Goal: Information Seeking & Learning: Learn about a topic

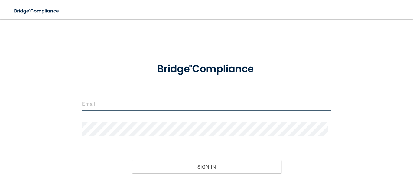
click at [98, 103] on input "email" at bounding box center [206, 104] width 249 height 14
type input "[EMAIL_ADDRESS][DOMAIN_NAME]"
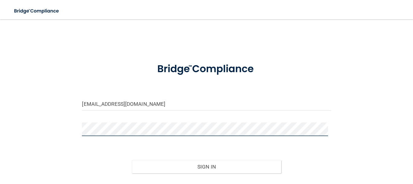
click at [132, 160] on button "Sign In" at bounding box center [206, 166] width 149 height 13
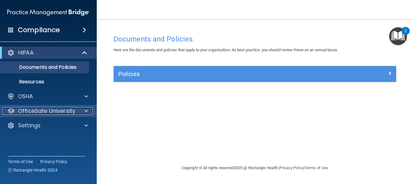
click at [67, 108] on p "OfficeSafe University" at bounding box center [46, 110] width 57 height 7
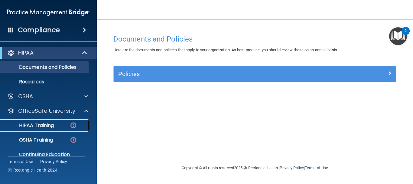
click at [60, 125] on div "HIPAA Training" at bounding box center [45, 125] width 83 height 6
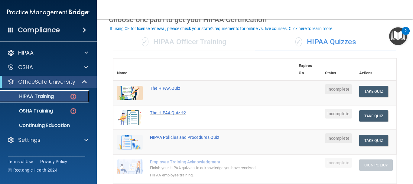
scroll to position [34, 0]
click at [370, 90] on button "Take Quiz" at bounding box center [373, 90] width 29 height 11
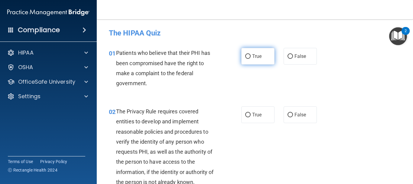
click at [248, 56] on input "True" at bounding box center [247, 56] width 5 height 5
radio input "true"
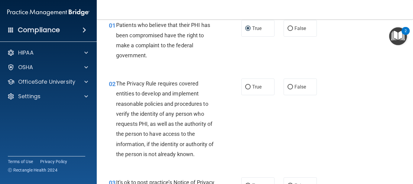
scroll to position [28, 0]
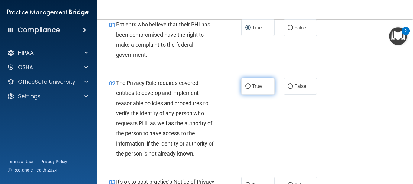
click at [259, 86] on span "True" at bounding box center [256, 86] width 9 height 6
click at [251, 86] on input "True" at bounding box center [247, 86] width 5 height 5
radio input "true"
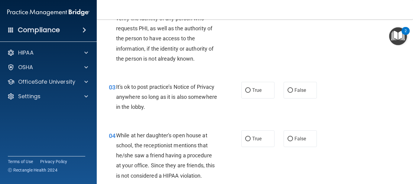
scroll to position [123, 0]
click at [302, 90] on span "False" at bounding box center [301, 90] width 12 height 6
click at [293, 90] on input "False" at bounding box center [290, 90] width 5 height 5
radio input "true"
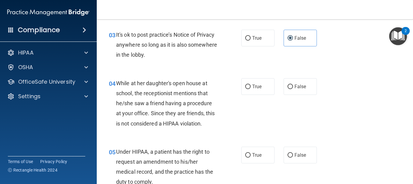
scroll to position [176, 0]
click at [301, 83] on label "False" at bounding box center [300, 85] width 33 height 17
click at [293, 84] on input "False" at bounding box center [290, 86] width 5 height 5
radio input "true"
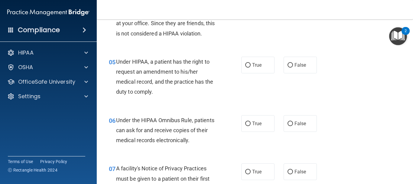
scroll to position [265, 0]
click at [302, 66] on span "False" at bounding box center [301, 65] width 12 height 6
click at [293, 66] on input "False" at bounding box center [290, 65] width 5 height 5
radio input "true"
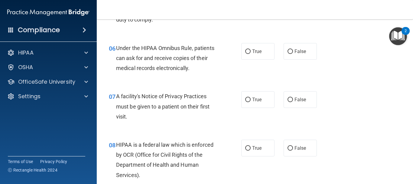
scroll to position [338, 0]
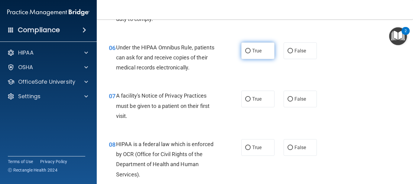
click at [270, 49] on label "True" at bounding box center [257, 50] width 33 height 17
click at [251, 49] on input "True" at bounding box center [247, 51] width 5 height 5
radio input "true"
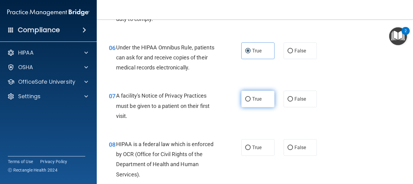
click at [255, 102] on label "True" at bounding box center [257, 98] width 33 height 17
click at [251, 101] on input "True" at bounding box center [247, 99] width 5 height 5
radio input "true"
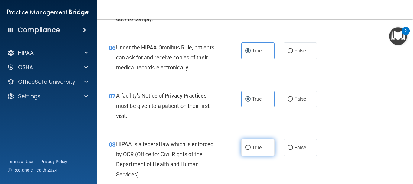
click at [257, 151] on label "True" at bounding box center [257, 147] width 33 height 17
click at [251, 150] on input "True" at bounding box center [247, 147] width 5 height 5
radio input "true"
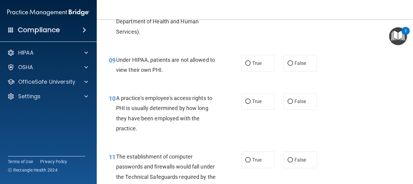
scroll to position [480, 0]
click at [299, 63] on span "False" at bounding box center [301, 63] width 12 height 6
click at [293, 63] on input "False" at bounding box center [290, 63] width 5 height 5
radio input "true"
click at [288, 101] on input "False" at bounding box center [290, 101] width 5 height 5
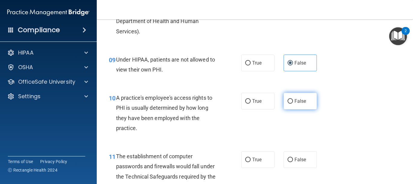
radio input "true"
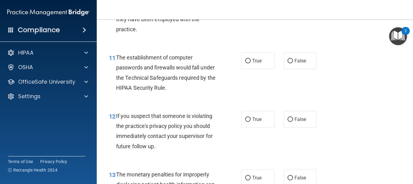
scroll to position [579, 0]
click at [261, 58] on label "True" at bounding box center [257, 60] width 33 height 17
click at [251, 58] on input "True" at bounding box center [247, 60] width 5 height 5
radio input "true"
click at [257, 114] on label "True" at bounding box center [257, 118] width 33 height 17
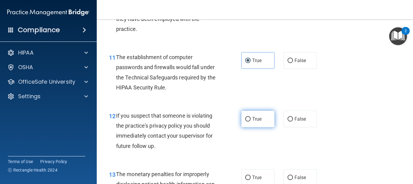
click at [251, 117] on input "True" at bounding box center [247, 119] width 5 height 5
radio input "true"
click at [256, 177] on span "True" at bounding box center [256, 177] width 9 height 6
click at [251, 177] on input "True" at bounding box center [247, 177] width 5 height 5
radio input "true"
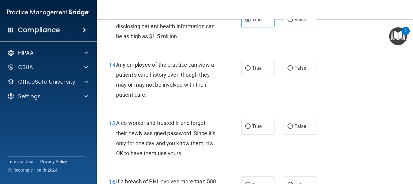
scroll to position [737, 0]
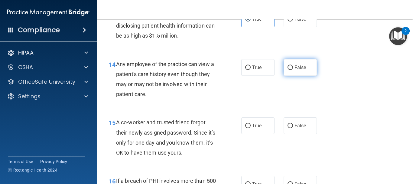
click at [291, 70] on label "False" at bounding box center [300, 67] width 33 height 17
click at [291, 70] on input "False" at bounding box center [290, 67] width 5 height 5
radio input "true"
click at [293, 134] on div "15 A co-worker and trusted friend forgot their newly assigned password. Since i…" at bounding box center [254, 138] width 301 height 58
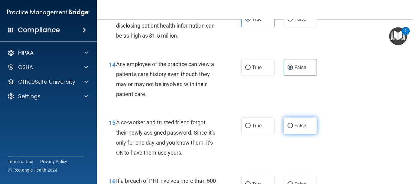
click at [295, 126] on span "False" at bounding box center [301, 125] width 12 height 6
click at [292, 126] on input "False" at bounding box center [290, 125] width 5 height 5
radio input "true"
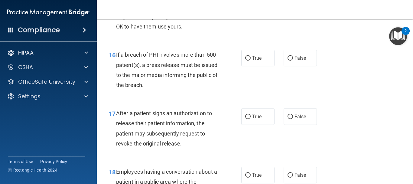
scroll to position [865, 0]
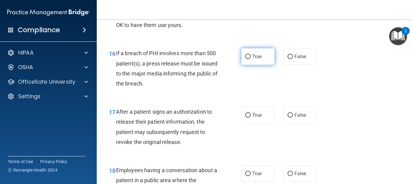
click at [248, 57] on input "True" at bounding box center [247, 56] width 5 height 5
radio input "true"
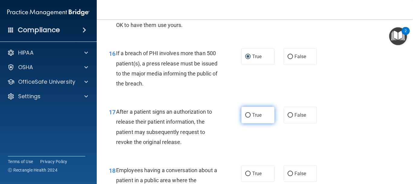
click at [252, 117] on span "True" at bounding box center [256, 115] width 9 height 6
click at [251, 117] on input "True" at bounding box center [247, 115] width 5 height 5
radio input "true"
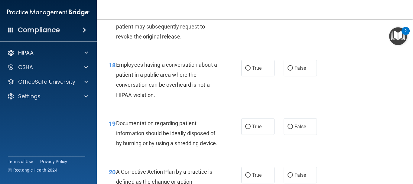
scroll to position [971, 0]
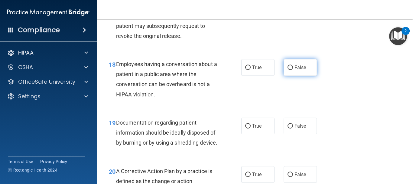
click at [291, 63] on label "False" at bounding box center [300, 67] width 33 height 17
click at [291, 65] on input "False" at bounding box center [290, 67] width 5 height 5
radio input "true"
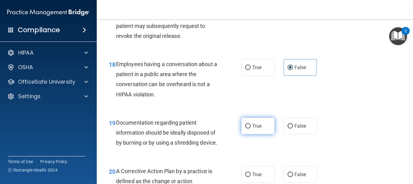
click at [258, 124] on span "True" at bounding box center [256, 126] width 9 height 6
click at [251, 124] on input "True" at bounding box center [247, 126] width 5 height 5
radio input "true"
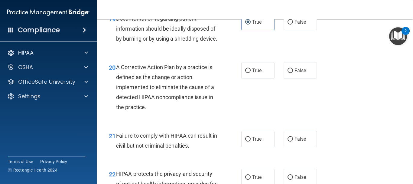
scroll to position [1075, 0]
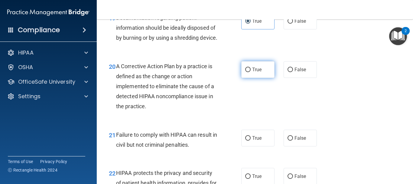
click at [259, 72] on span "True" at bounding box center [256, 70] width 9 height 6
click at [251, 72] on input "True" at bounding box center [247, 69] width 5 height 5
radio input "true"
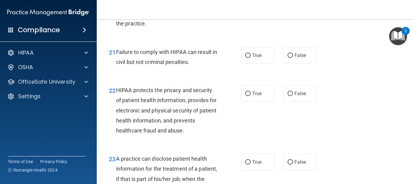
scroll to position [1159, 0]
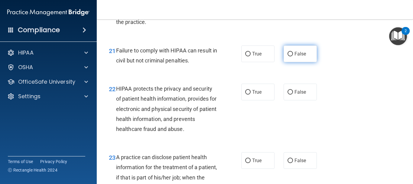
click at [304, 60] on label "False" at bounding box center [300, 53] width 33 height 17
click at [293, 56] on input "False" at bounding box center [290, 54] width 5 height 5
radio input "true"
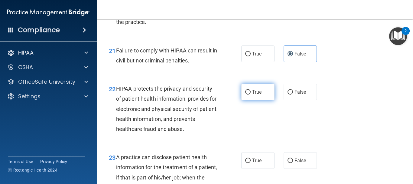
click at [255, 95] on span "True" at bounding box center [256, 92] width 9 height 6
click at [251, 94] on input "True" at bounding box center [247, 92] width 5 height 5
radio input "true"
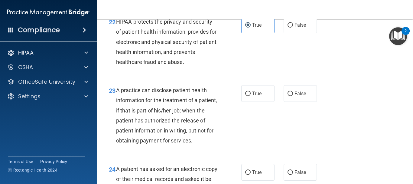
scroll to position [1237, 0]
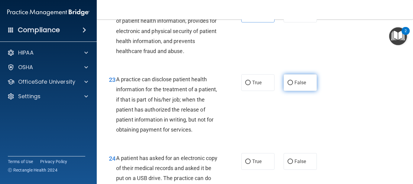
click at [302, 85] on span "False" at bounding box center [301, 83] width 12 height 6
click at [293, 85] on input "False" at bounding box center [290, 82] width 5 height 5
radio input "true"
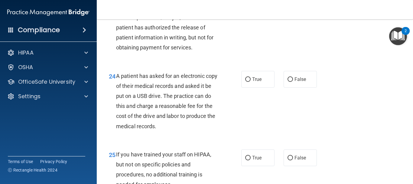
scroll to position [1319, 0]
click at [261, 87] on label "True" at bounding box center [257, 78] width 33 height 17
click at [251, 81] on input "True" at bounding box center [247, 79] width 5 height 5
radio input "true"
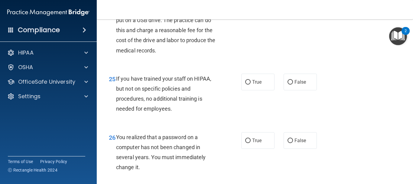
scroll to position [1397, 0]
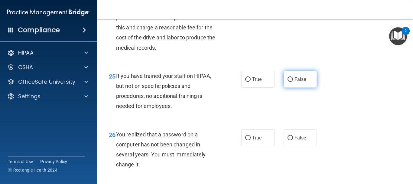
click at [295, 82] on span "False" at bounding box center [301, 79] width 12 height 6
click at [293, 82] on input "False" at bounding box center [290, 79] width 5 height 5
radio input "true"
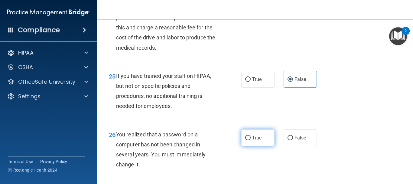
click at [256, 140] on span "True" at bounding box center [256, 138] width 9 height 6
click at [251, 140] on input "True" at bounding box center [247, 137] width 5 height 5
radio input "true"
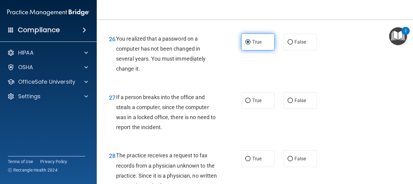
scroll to position [1503, 0]
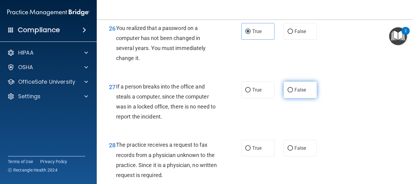
click at [294, 98] on label "False" at bounding box center [300, 89] width 33 height 17
click at [293, 92] on input "False" at bounding box center [290, 90] width 5 height 5
radio input "true"
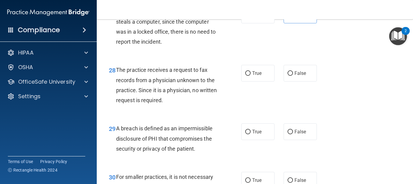
scroll to position [1579, 0]
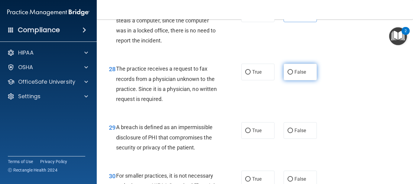
click at [300, 80] on label "False" at bounding box center [300, 72] width 33 height 17
click at [293, 74] on input "False" at bounding box center [290, 72] width 5 height 5
radio input "true"
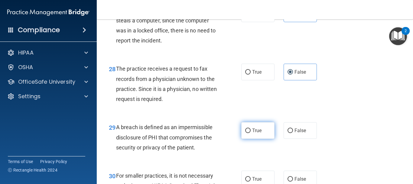
click at [256, 133] on span "True" at bounding box center [256, 130] width 9 height 6
click at [251, 133] on input "True" at bounding box center [247, 130] width 5 height 5
radio input "true"
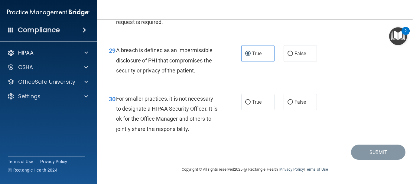
scroll to position [1676, 0]
click at [301, 103] on span "False" at bounding box center [301, 102] width 12 height 6
click at [293, 103] on input "False" at bounding box center [290, 102] width 5 height 5
radio input "true"
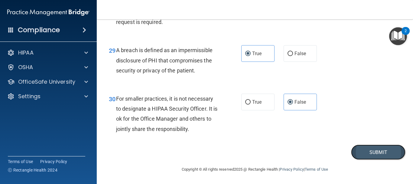
click at [366, 151] on button "Submit" at bounding box center [378, 151] width 54 height 15
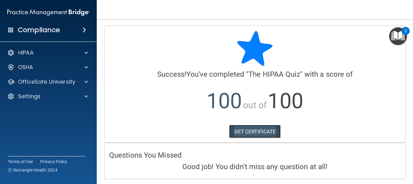
click at [257, 133] on link "GET CERTIFICATE" at bounding box center [255, 131] width 52 height 13
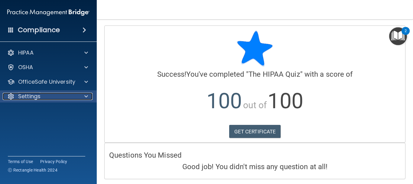
click at [62, 94] on div "Settings" at bounding box center [40, 96] width 75 height 7
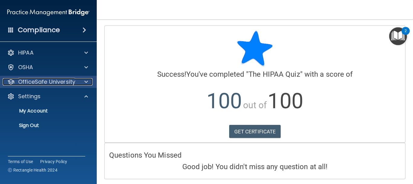
click at [73, 82] on p "OfficeSafe University" at bounding box center [46, 81] width 57 height 7
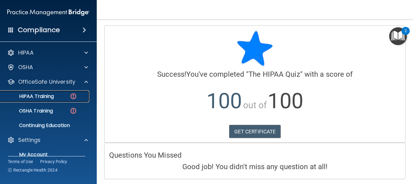
click at [62, 95] on div "HIPAA Training" at bounding box center [45, 96] width 83 height 6
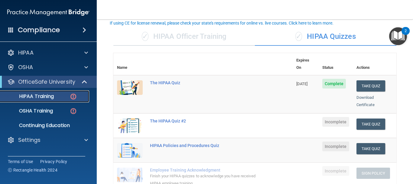
scroll to position [39, 0]
click at [174, 37] on div "✓ HIPAA Officer Training" at bounding box center [184, 36] width 142 height 18
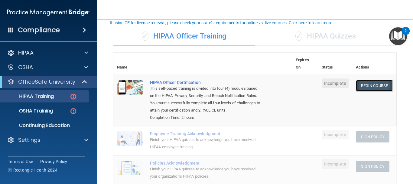
click at [375, 86] on link "Begin Course" at bounding box center [374, 85] width 37 height 11
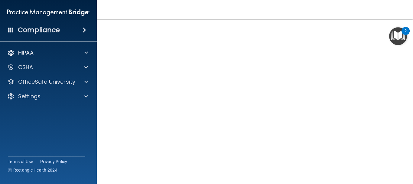
scroll to position [44, 0]
